Goal: Task Accomplishment & Management: Manage account settings

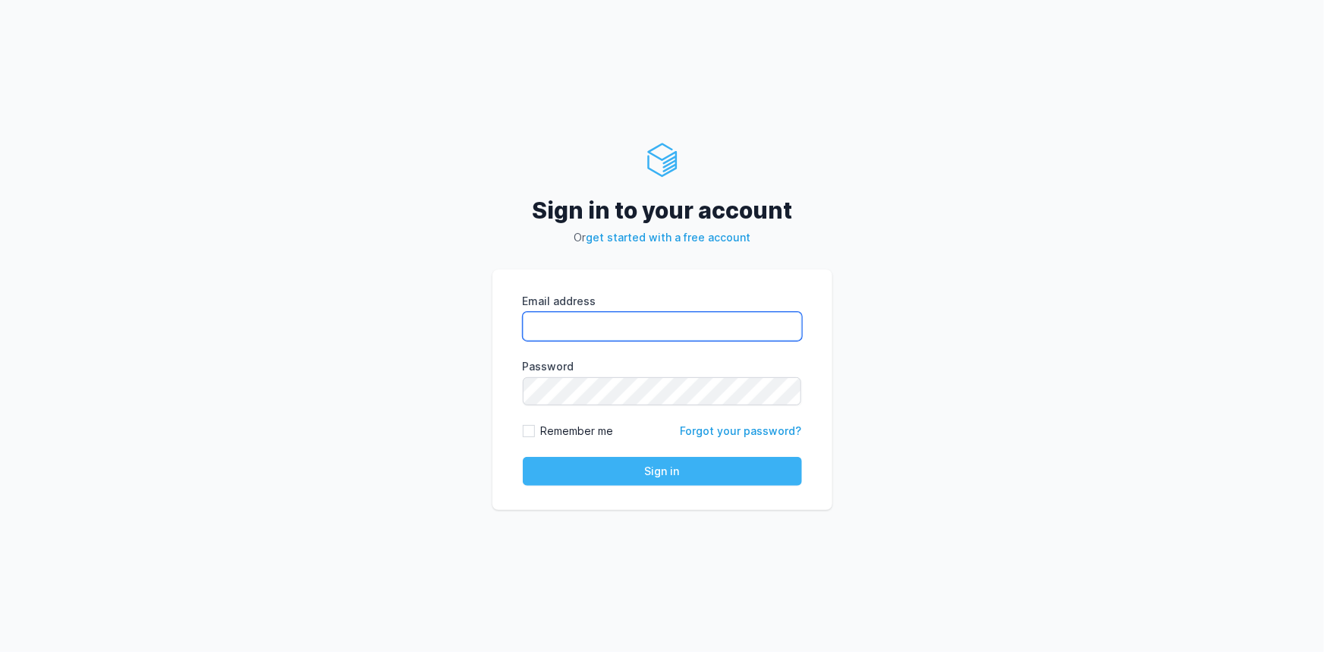
type input "[EMAIL_ADDRESS][PERSON_NAME][DOMAIN_NAME]"
click at [644, 473] on button "Sign in" at bounding box center [662, 471] width 279 height 29
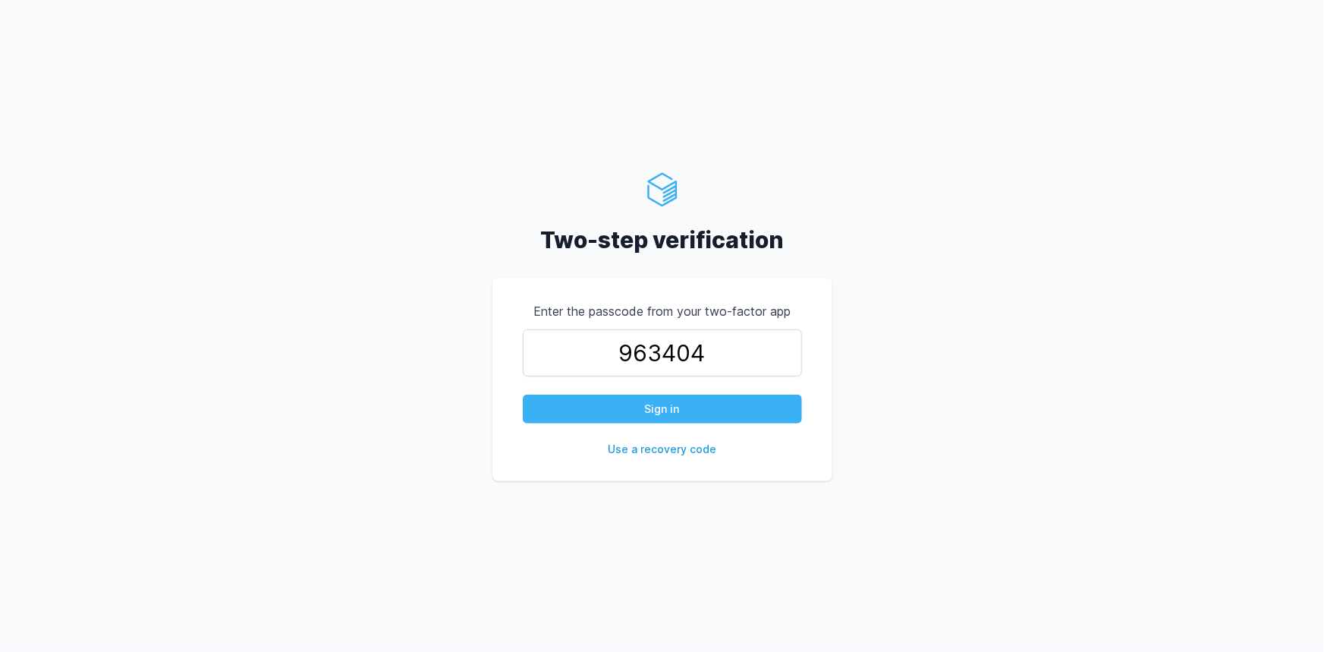
type input "963404"
click at [634, 420] on button "Sign in" at bounding box center [662, 409] width 279 height 29
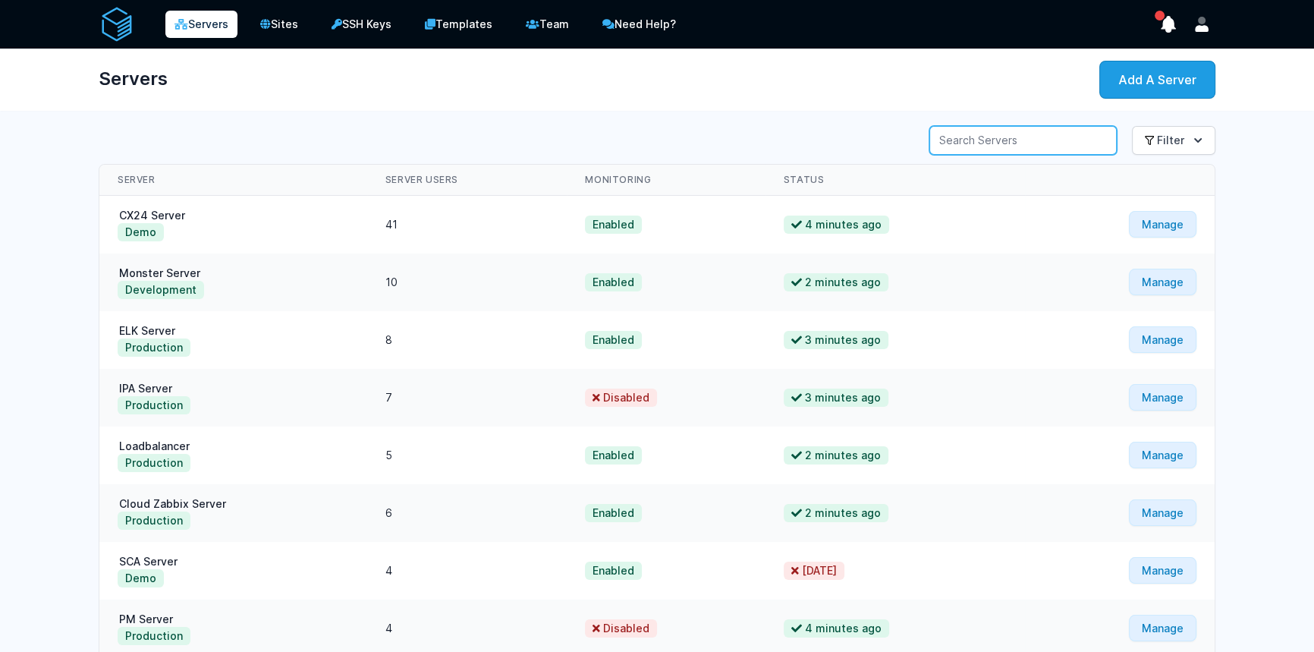
click at [986, 137] on input "Server Search" at bounding box center [1022, 140] width 187 height 29
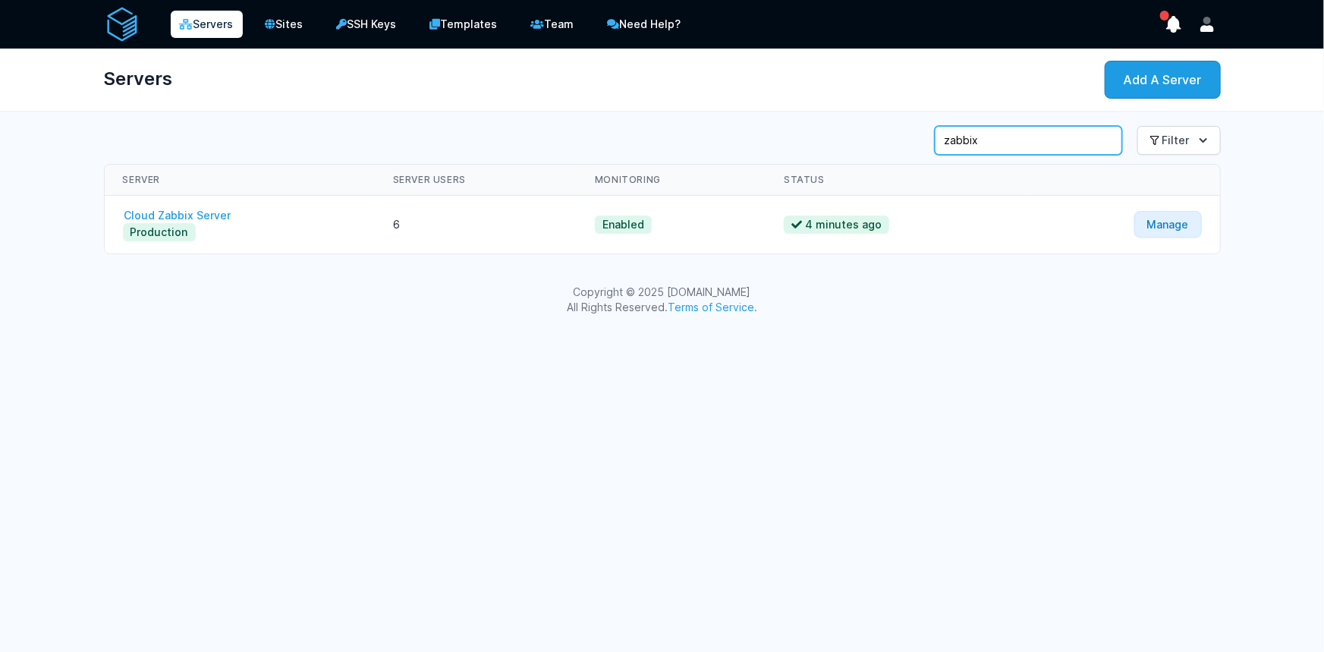
type input "zabbix"
click at [205, 218] on link "Cloud Zabbix Server" at bounding box center [178, 215] width 110 height 13
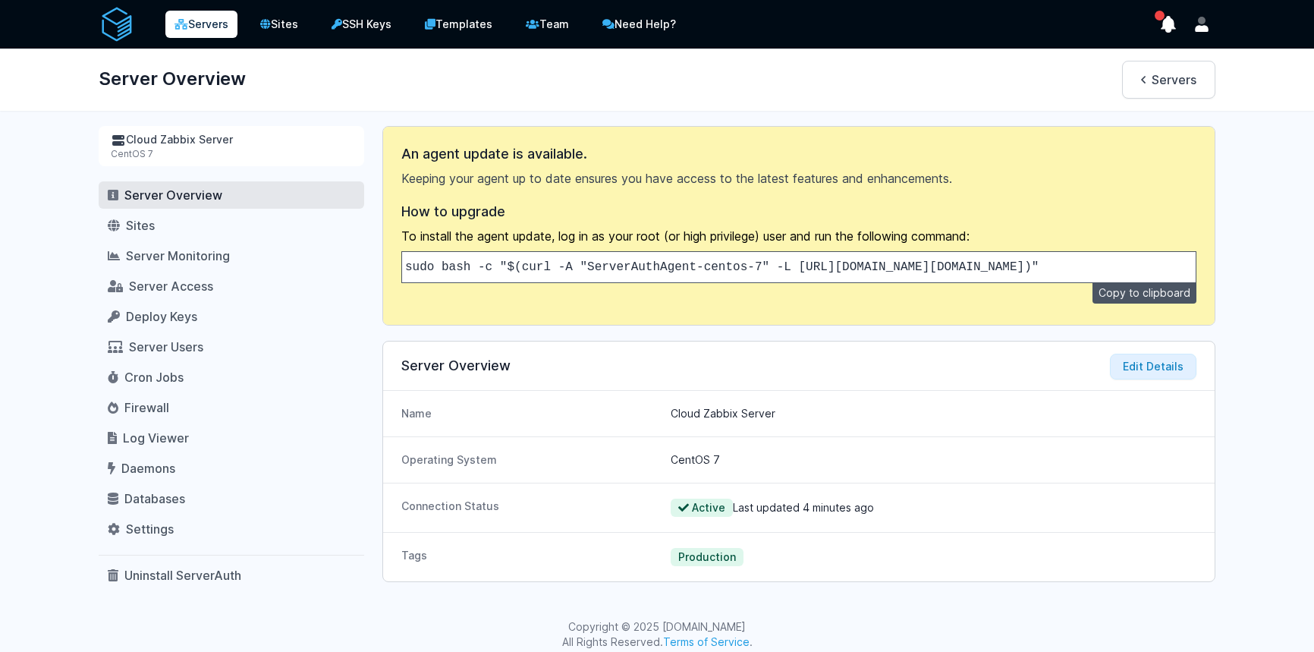
scroll to position [15, 0]
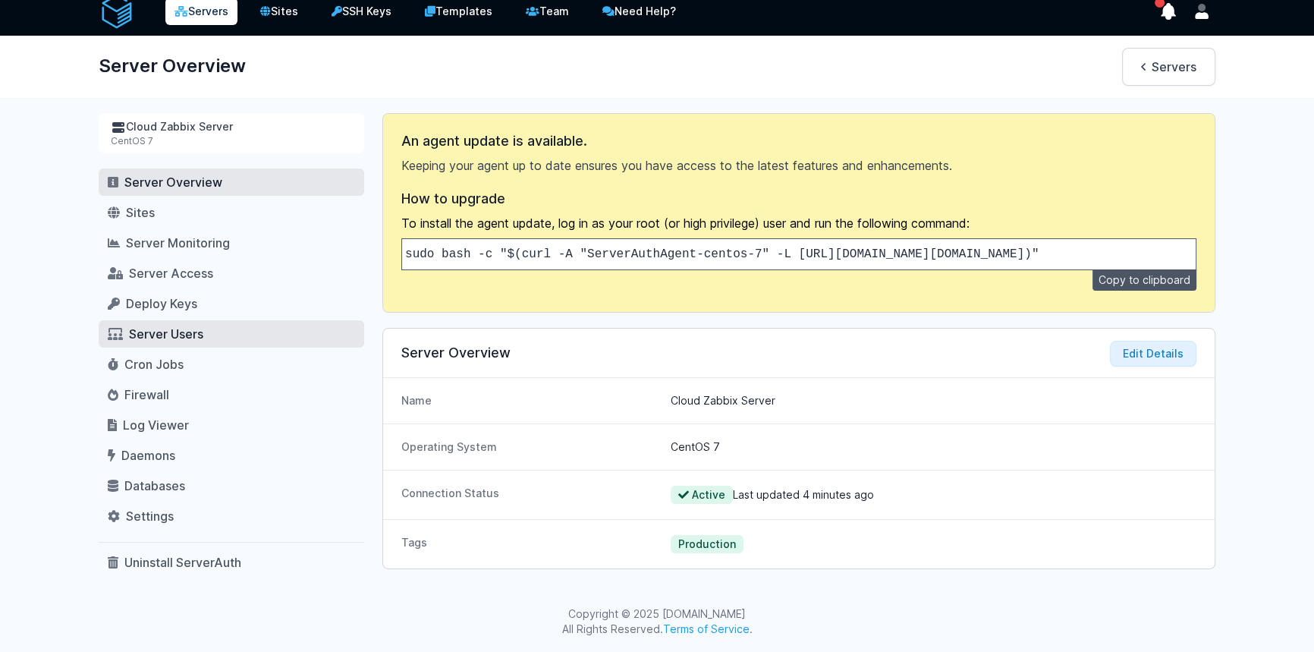
click at [173, 326] on span "Server Users" at bounding box center [166, 333] width 74 height 15
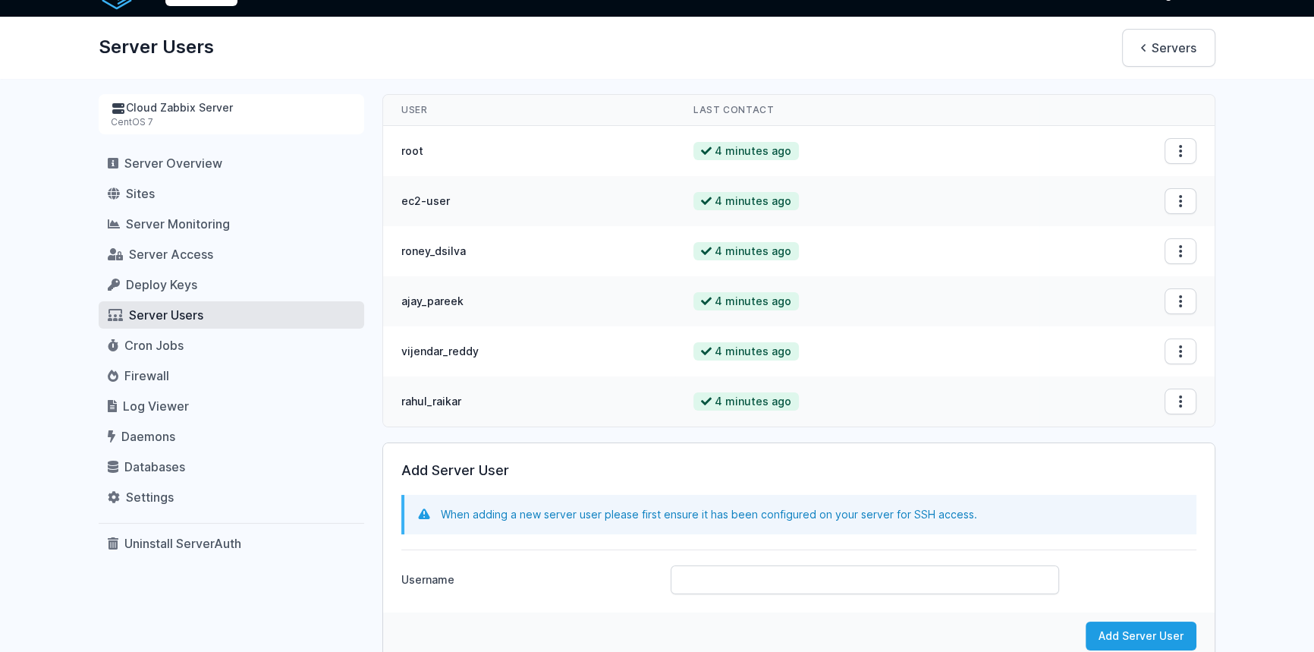
scroll to position [83, 0]
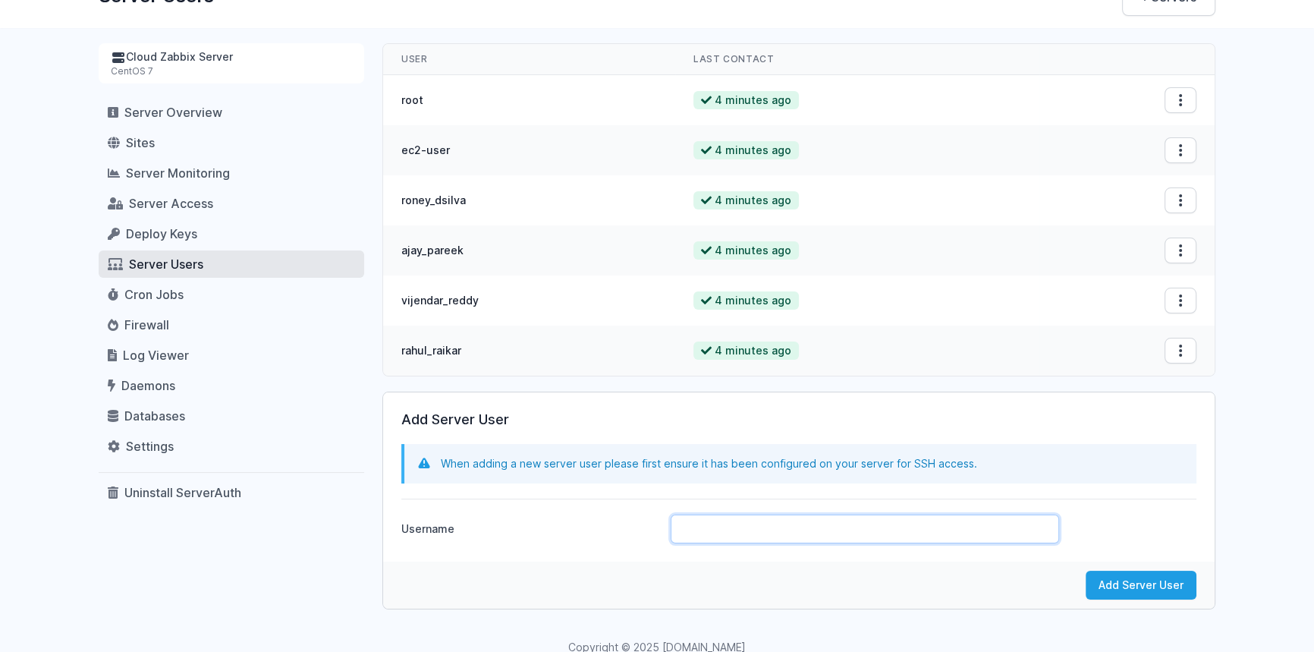
click at [722, 536] on input "Username" at bounding box center [865, 528] width 388 height 29
type input "jothi_prasath"
click at [1109, 590] on button "Add Server User" at bounding box center [1141, 585] width 111 height 29
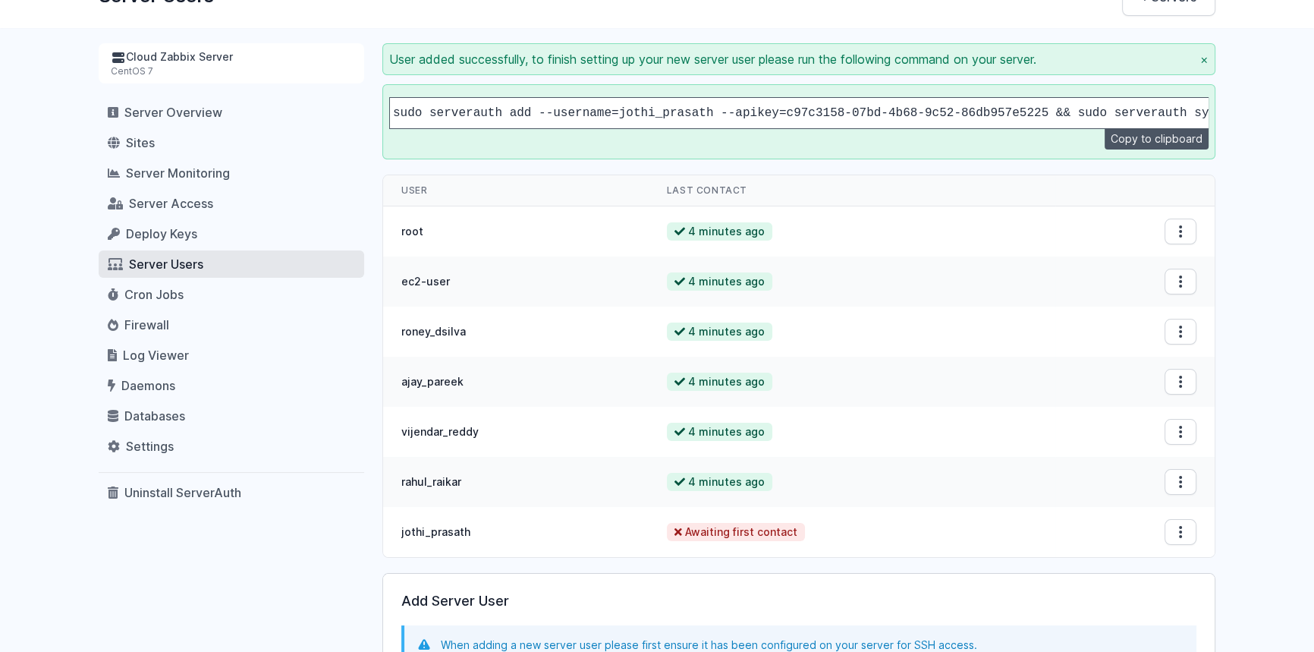
click at [661, 115] on code "sudo serverauth add --username=jothi_prasath --apikey=c97c3158-07bd-4b68-9c52-8…" at bounding box center [808, 113] width 831 height 14
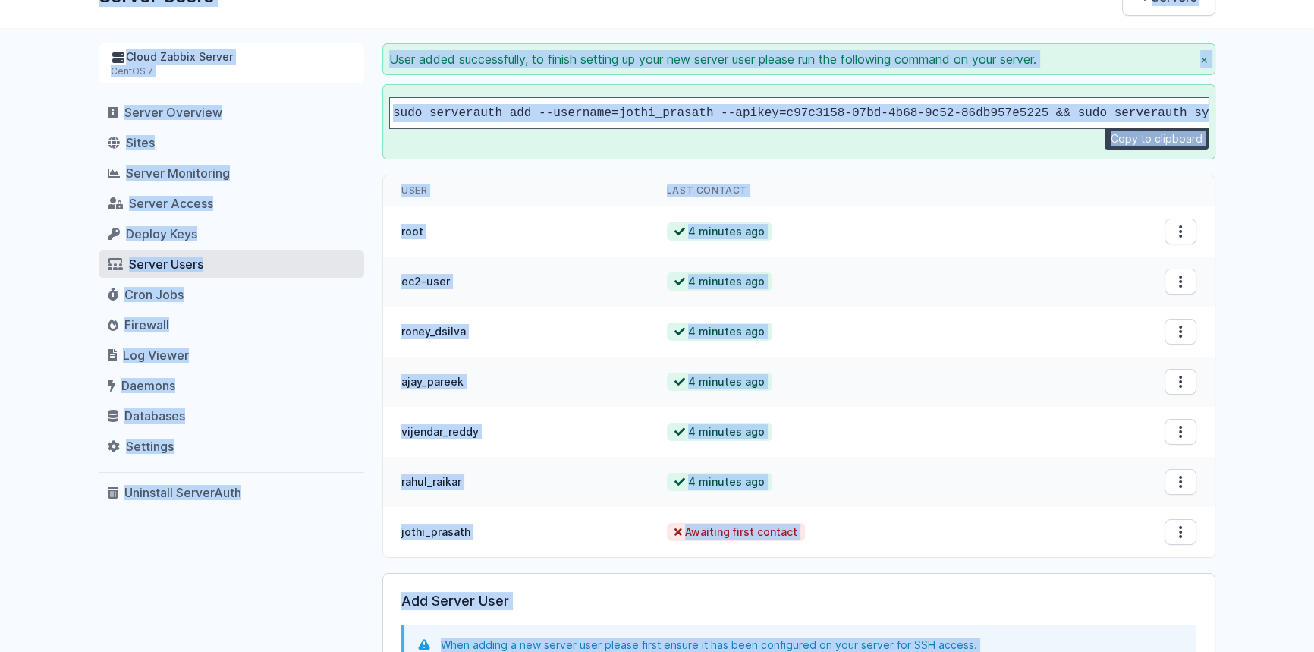
click at [1193, 149] on button "Copy to clipboard" at bounding box center [1157, 138] width 104 height 21
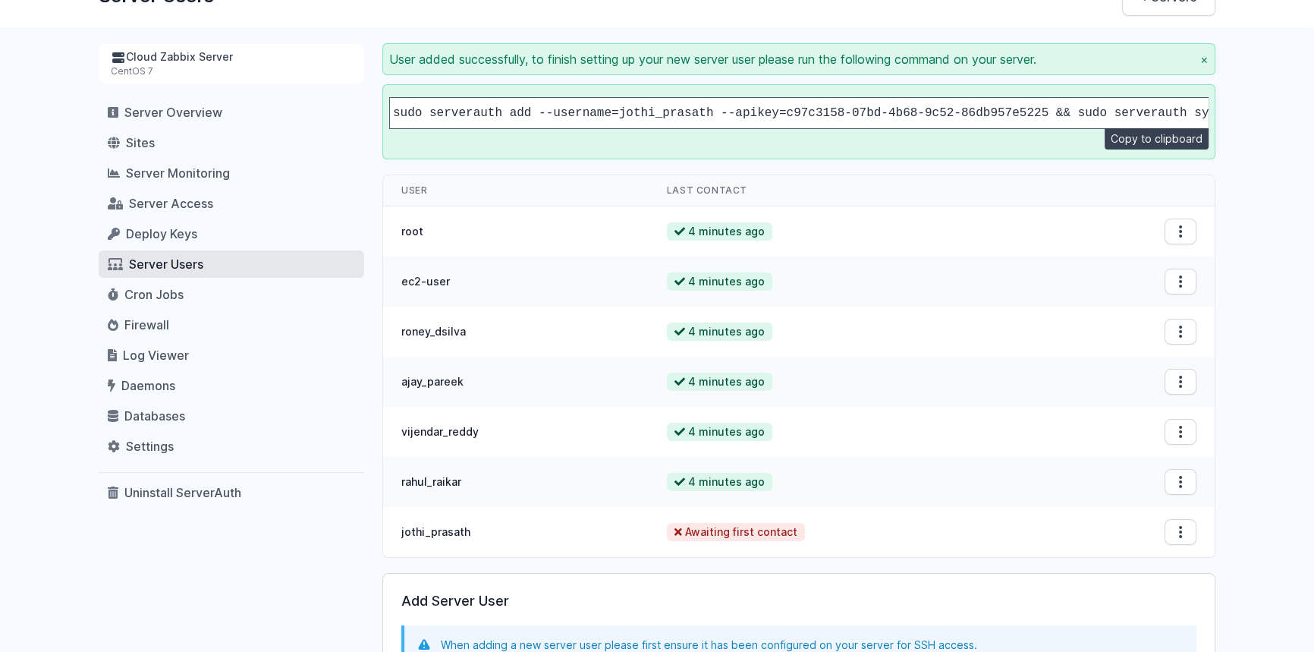
click at [1183, 146] on button "Copy to clipboard" at bounding box center [1157, 138] width 104 height 21
click at [1181, 147] on button "Copy to clipboard" at bounding box center [1157, 138] width 104 height 21
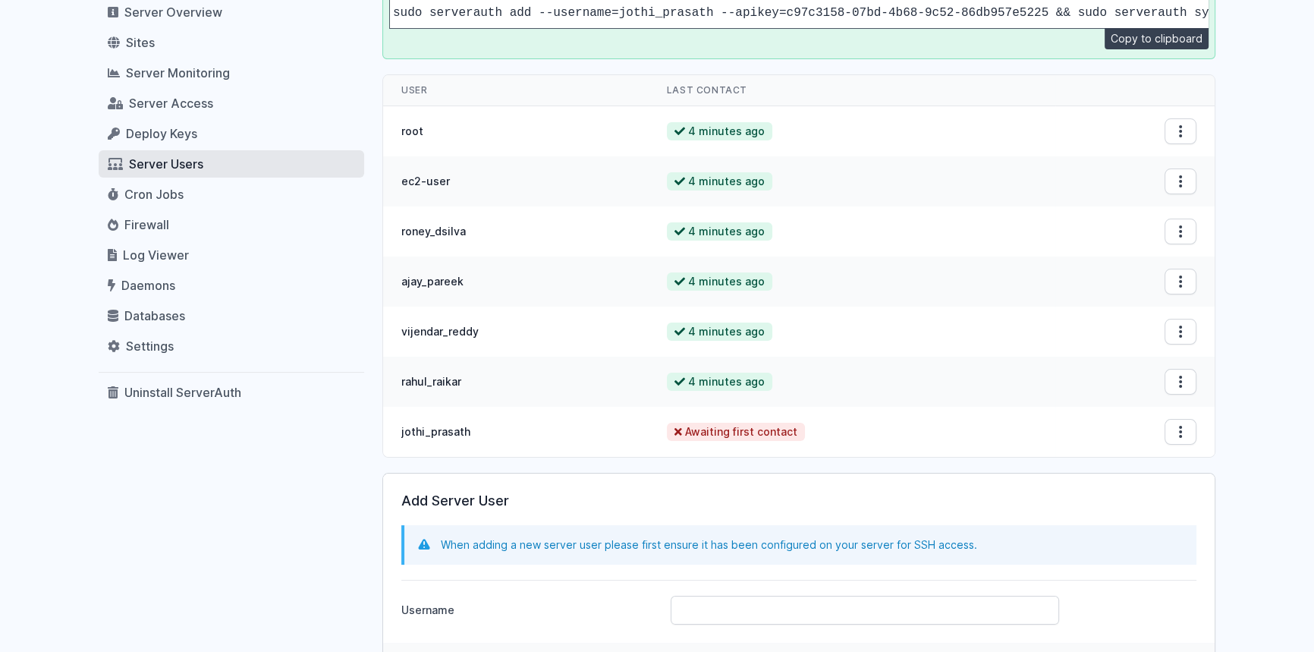
scroll to position [305, 0]
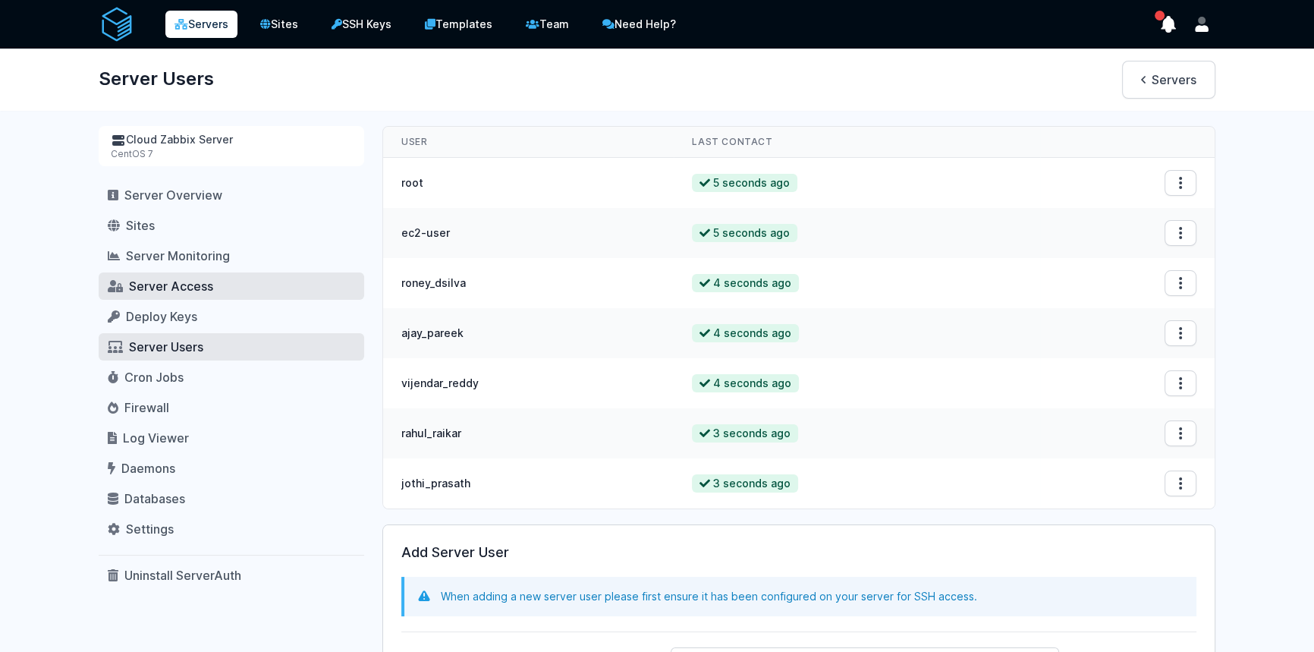
click at [184, 282] on span "Server Access" at bounding box center [171, 285] width 84 height 15
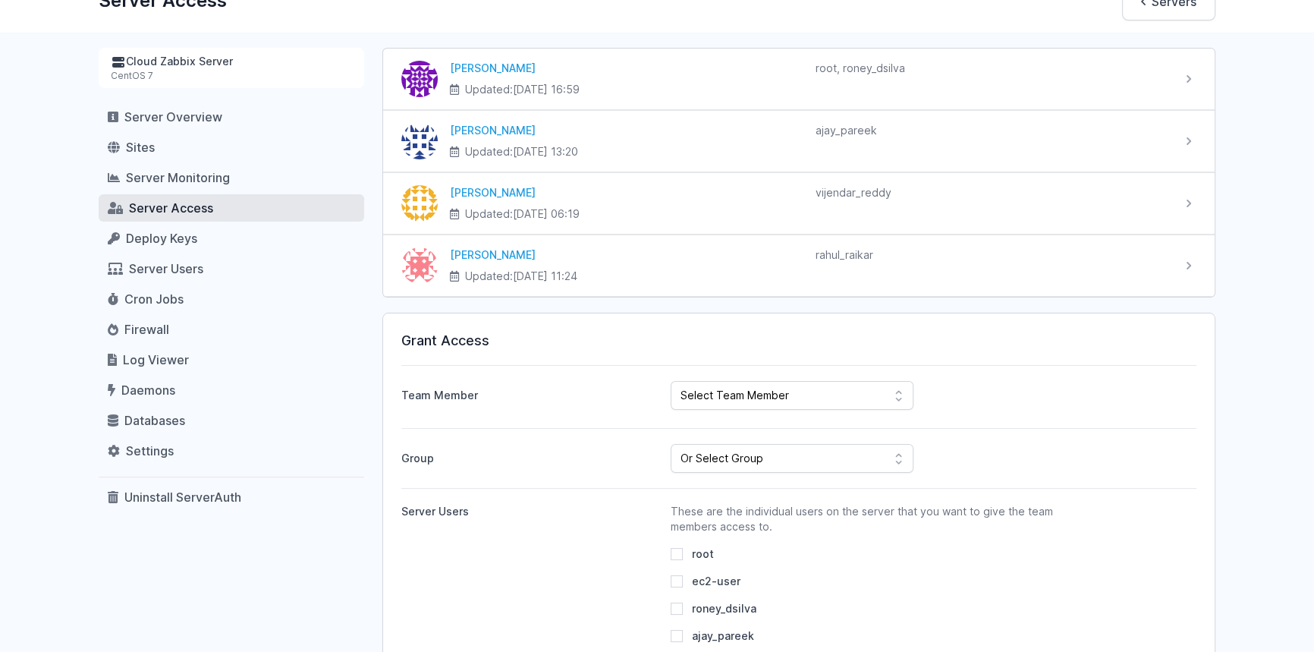
scroll to position [83, 0]
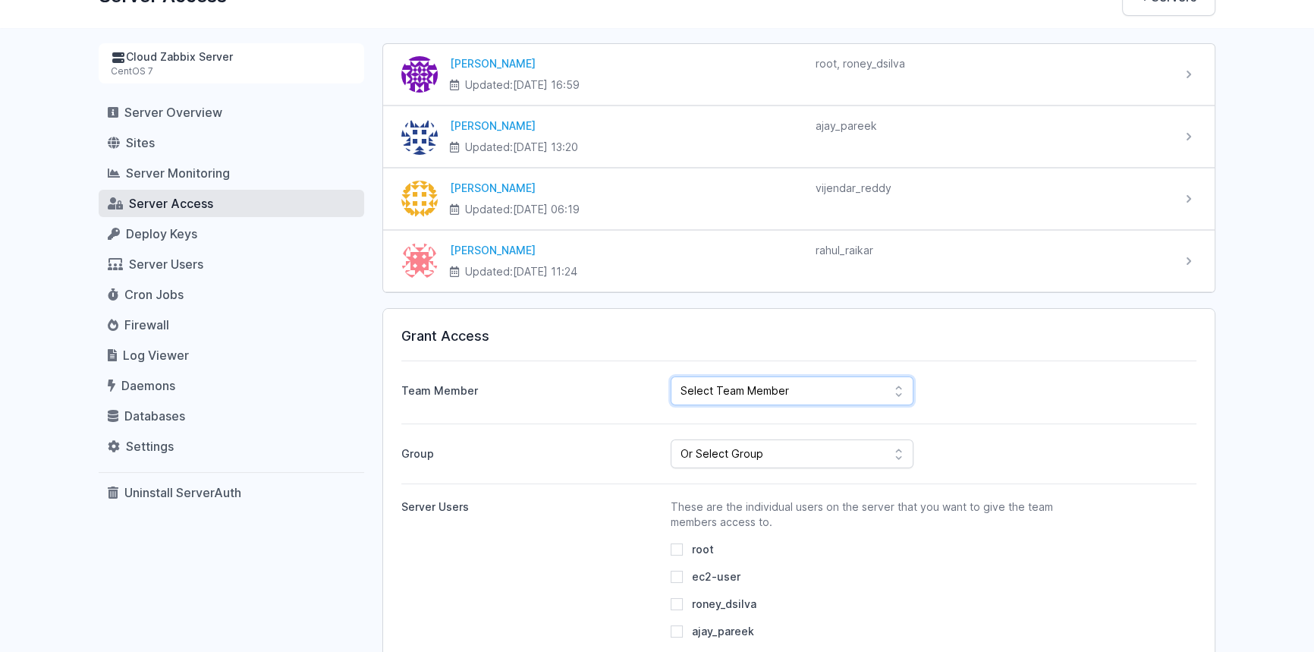
select select "1238"
click at [671, 376] on select "Select Team Member CodeMax IT Solutions Pvt Ltd Roney Dsilva Rahul Raikar Ajay …" at bounding box center [792, 390] width 243 height 29
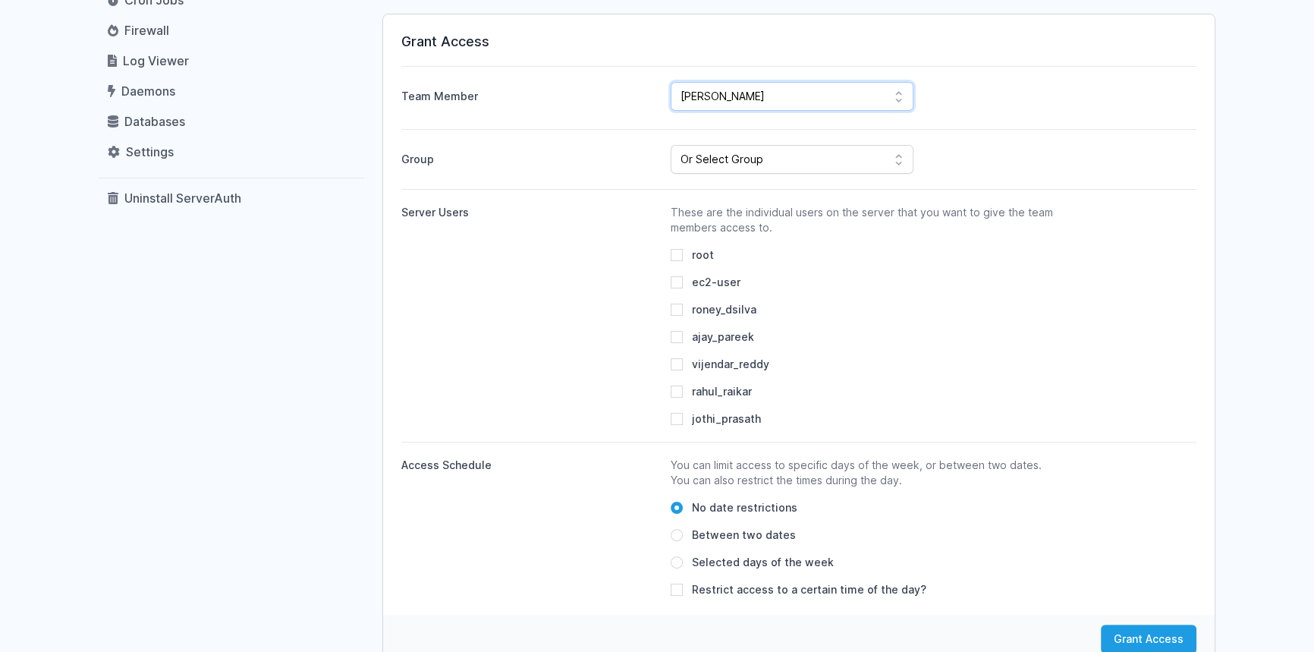
scroll to position [414, 0]
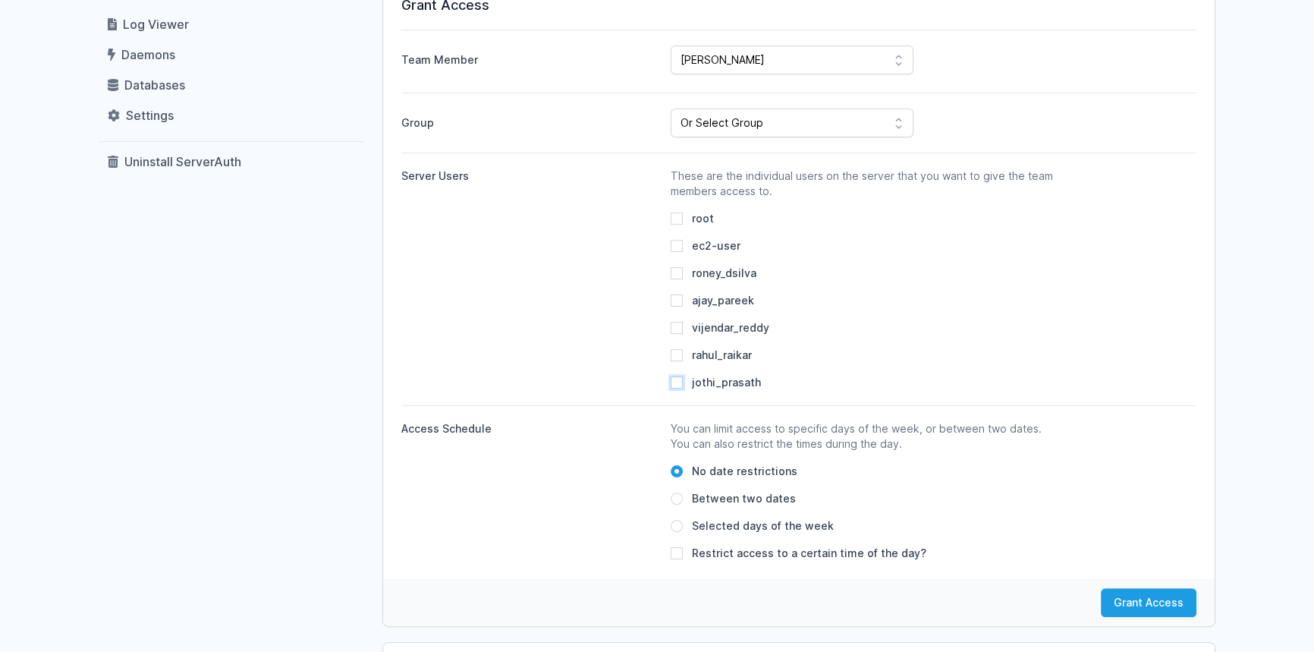
drag, startPoint x: 677, startPoint y: 384, endPoint x: 755, endPoint y: 420, distance: 86.2
click at [678, 385] on input "jothi_prasath" at bounding box center [677, 382] width 12 height 12
checkbox input "true"
click at [1131, 609] on button "Grant Access" at bounding box center [1149, 602] width 96 height 29
